Goal: Information Seeking & Learning: Learn about a topic

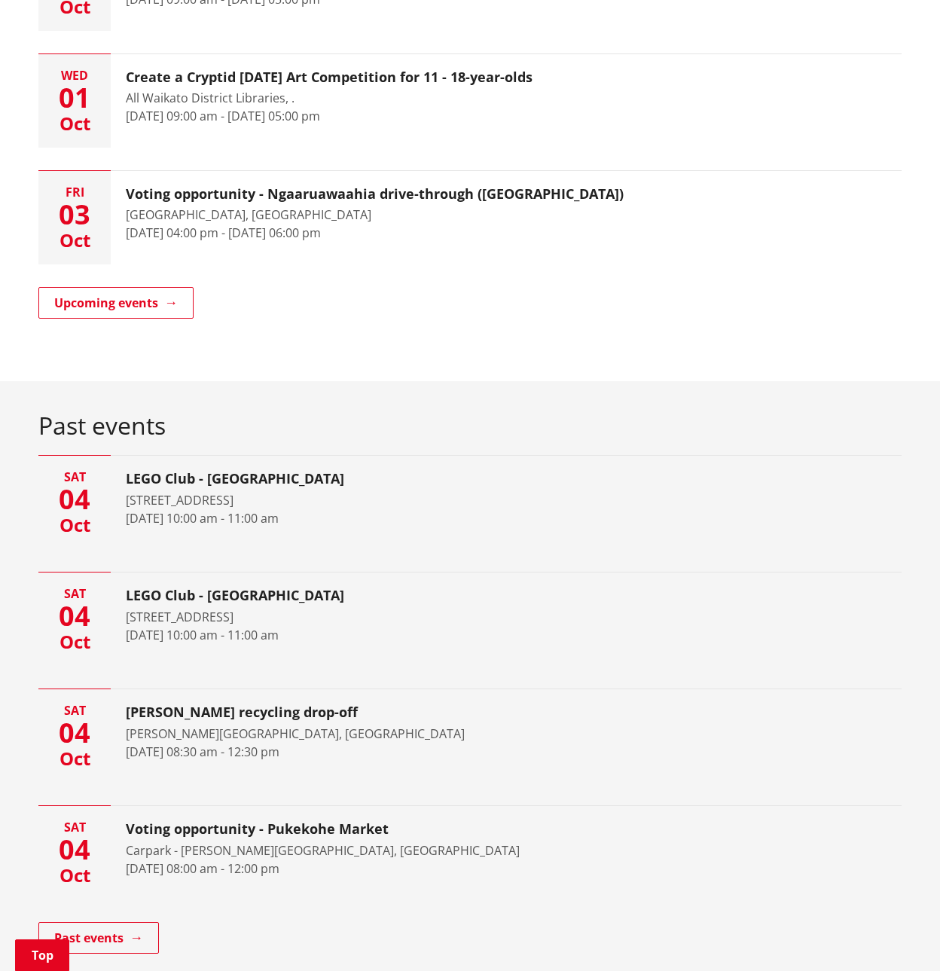
scroll to position [452, 0]
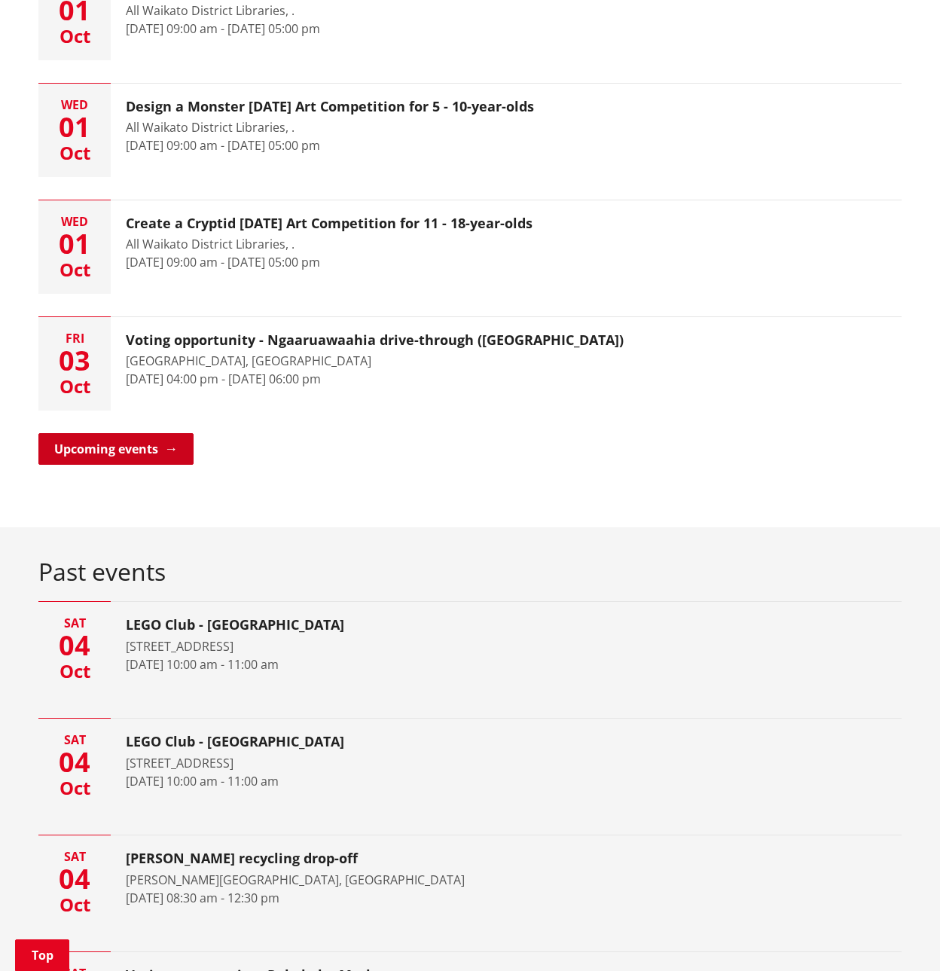
click at [97, 433] on link "Upcoming events" at bounding box center [115, 449] width 155 height 32
click at [90, 433] on link "Upcoming events" at bounding box center [115, 449] width 155 height 32
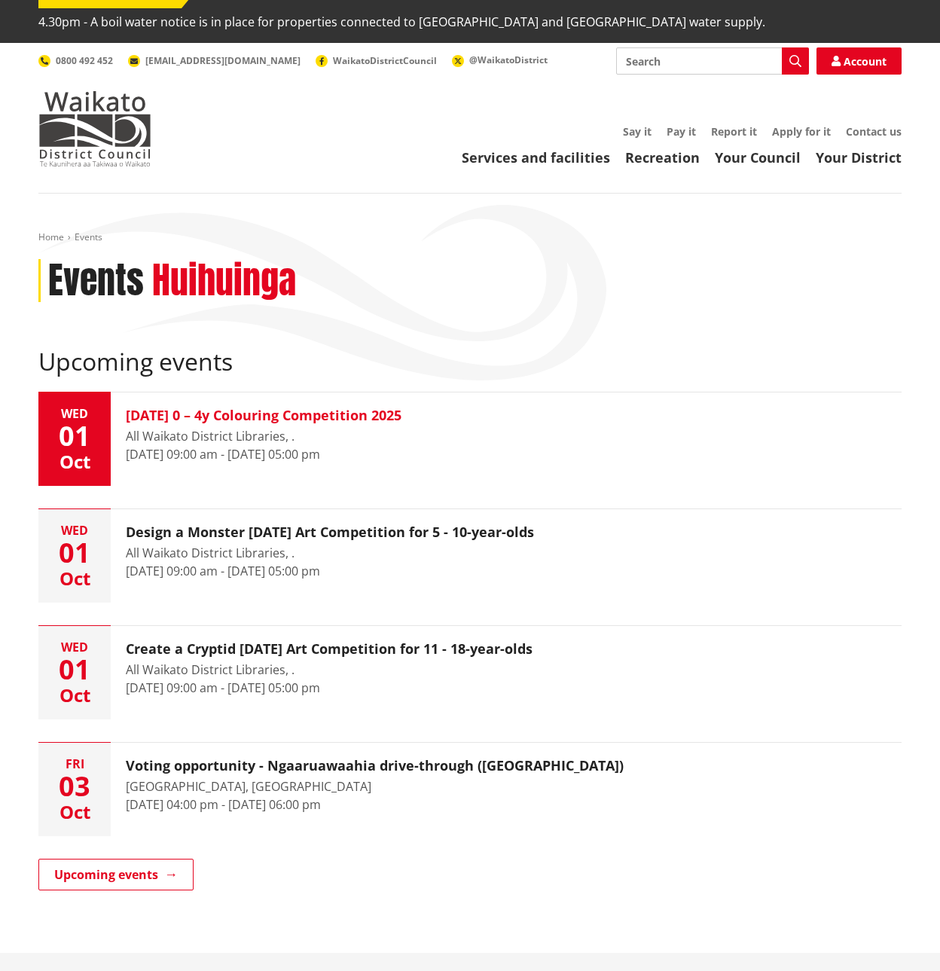
scroll to position [0, 0]
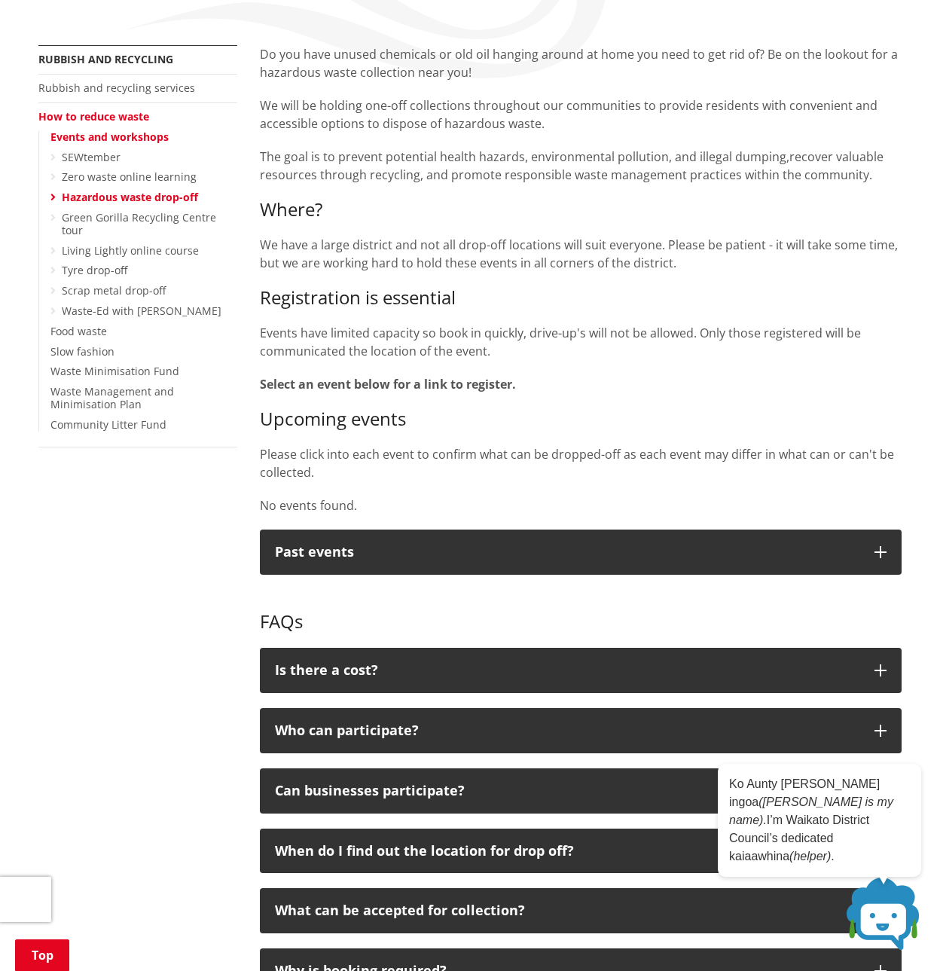
scroll to position [226, 0]
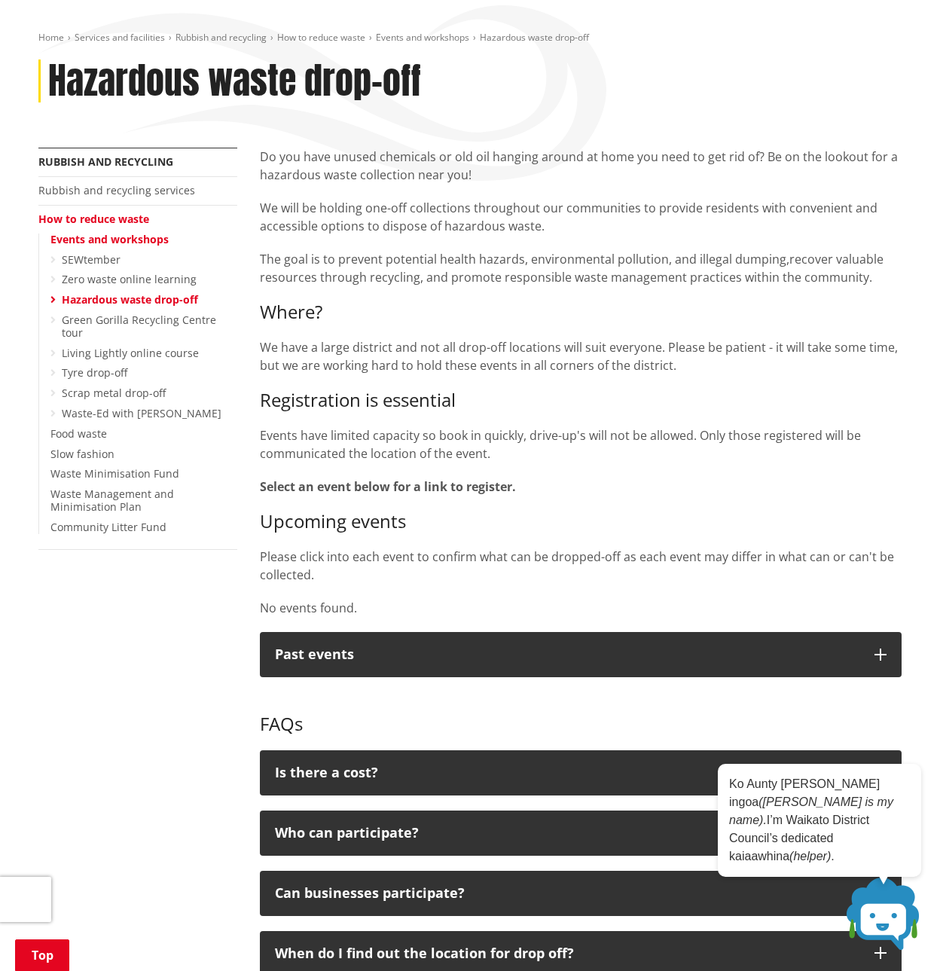
click at [76, 232] on link "Events and workshops" at bounding box center [109, 239] width 118 height 14
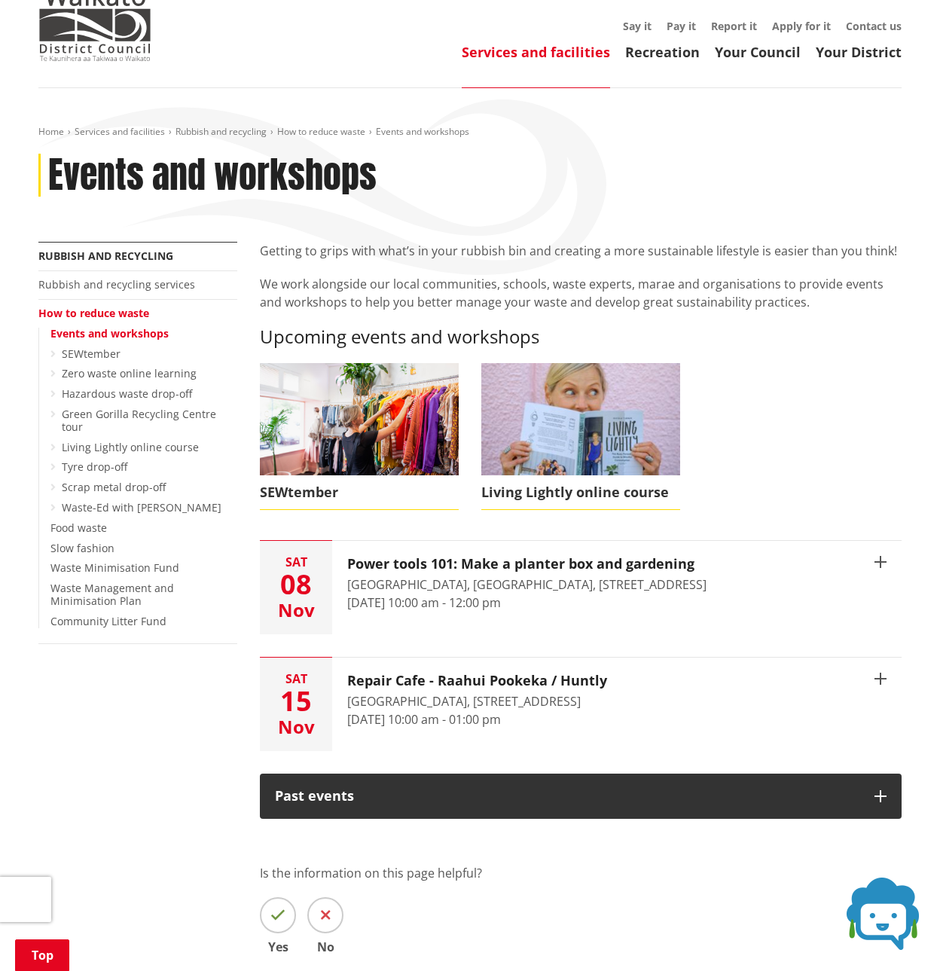
scroll to position [226, 0]
